Goal: Transaction & Acquisition: Purchase product/service

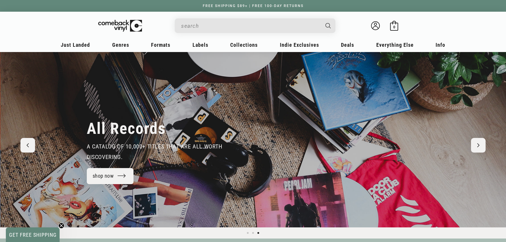
click at [229, 28] on input "When autocomplete results are available use up and down arrows to review and en…" at bounding box center [250, 26] width 139 height 12
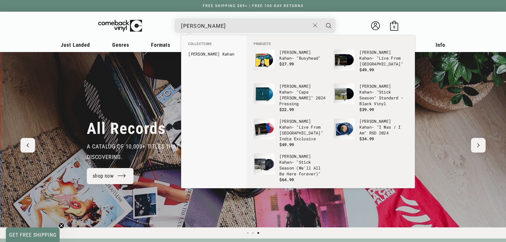
type input "[PERSON_NAME]"
click at [322, 18] on button "Search" at bounding box center [329, 25] width 15 height 15
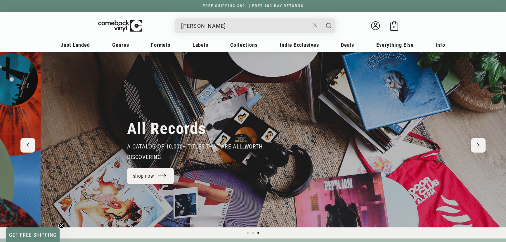
scroll to position [0, 700]
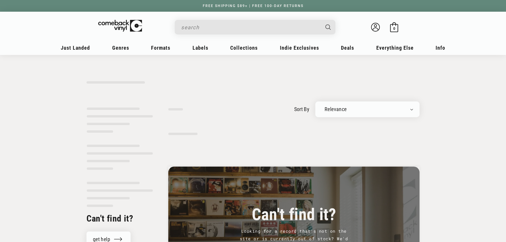
select select "number-extra-sort1-descending"
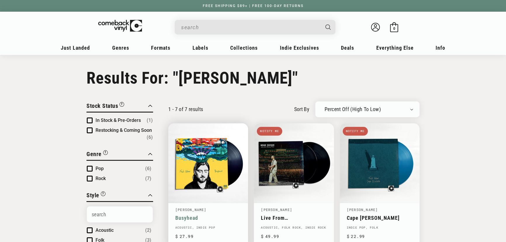
type input "[PERSON_NAME]"
